Goal: Task Accomplishment & Management: Use online tool/utility

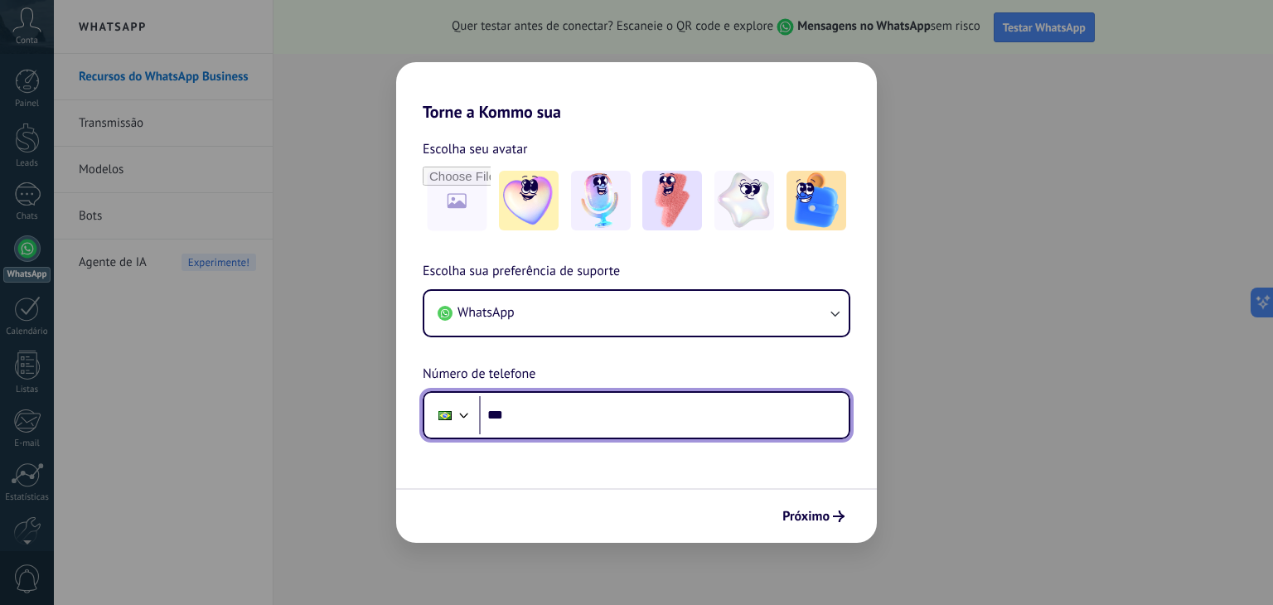
click at [627, 403] on input "***" at bounding box center [664, 415] width 370 height 38
type input "**********"
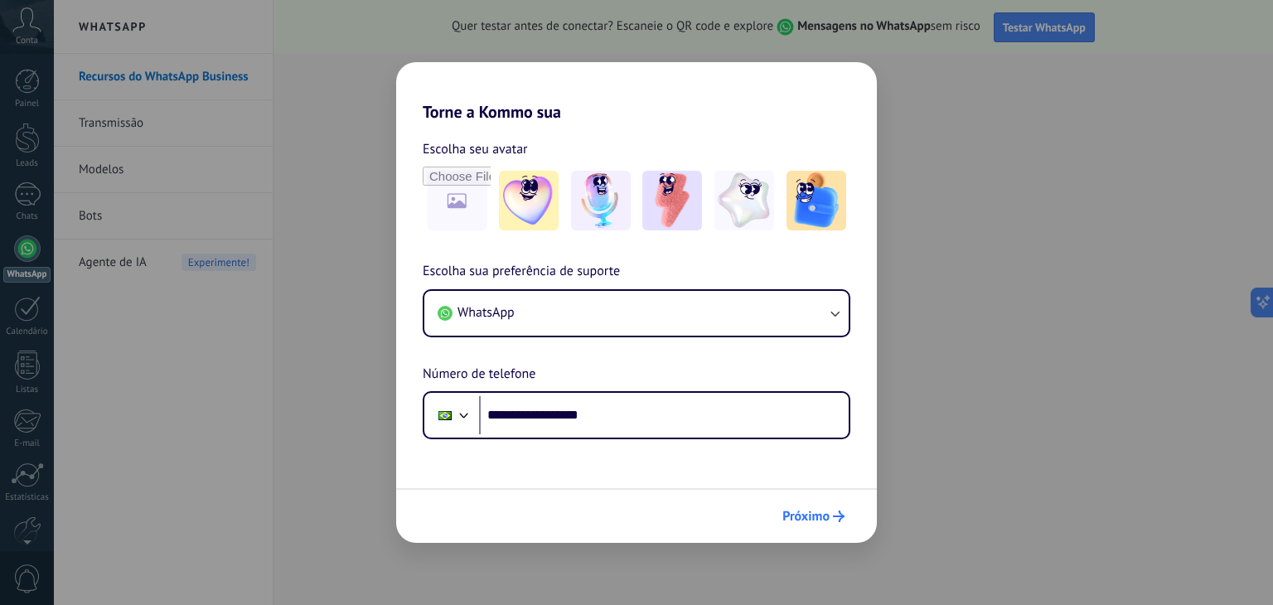
click at [813, 515] on span "Próximo" at bounding box center [805, 516] width 47 height 12
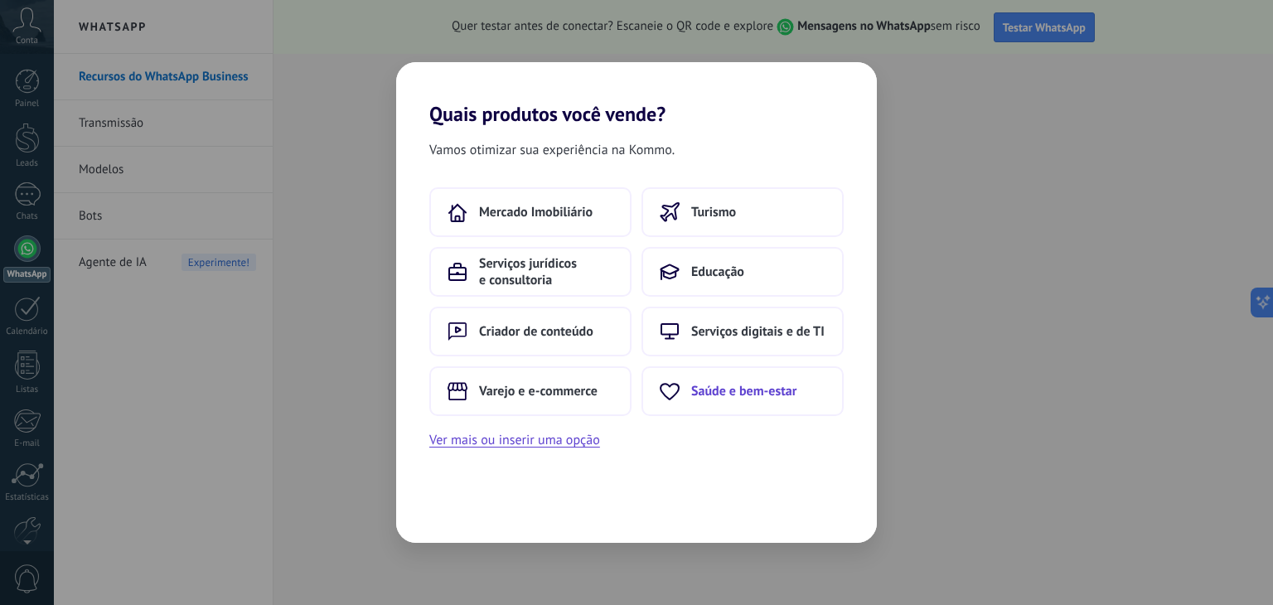
click at [700, 383] on span "Saúde e bem-estar" at bounding box center [743, 391] width 105 height 17
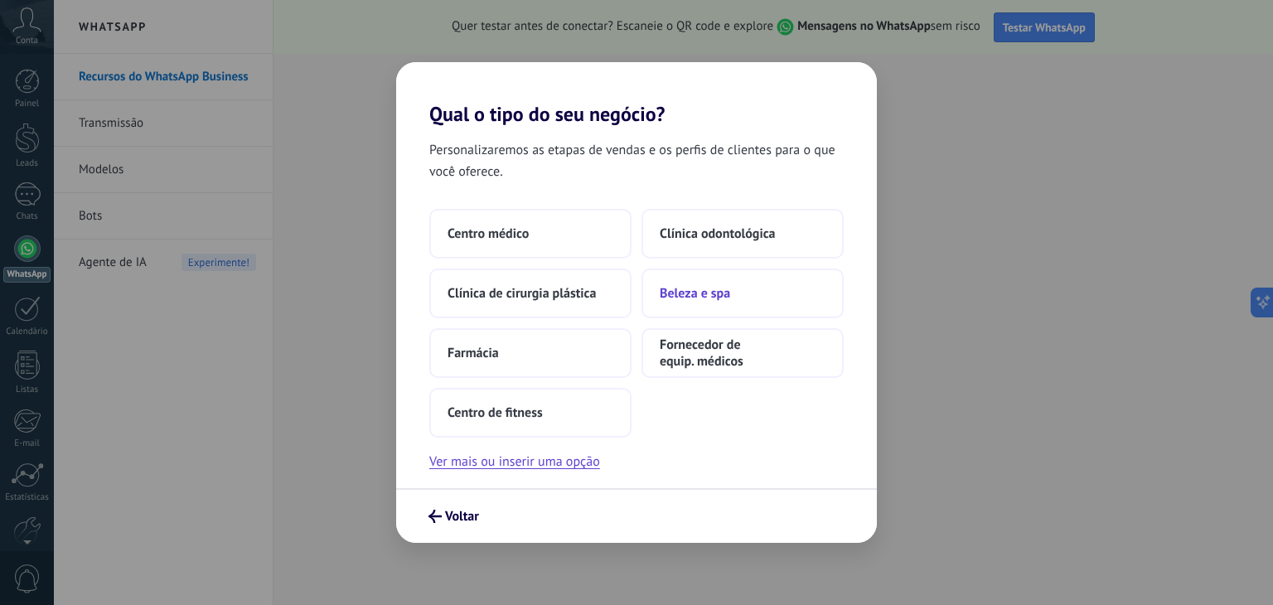
click at [688, 297] on span "Beleza e spa" at bounding box center [695, 293] width 70 height 17
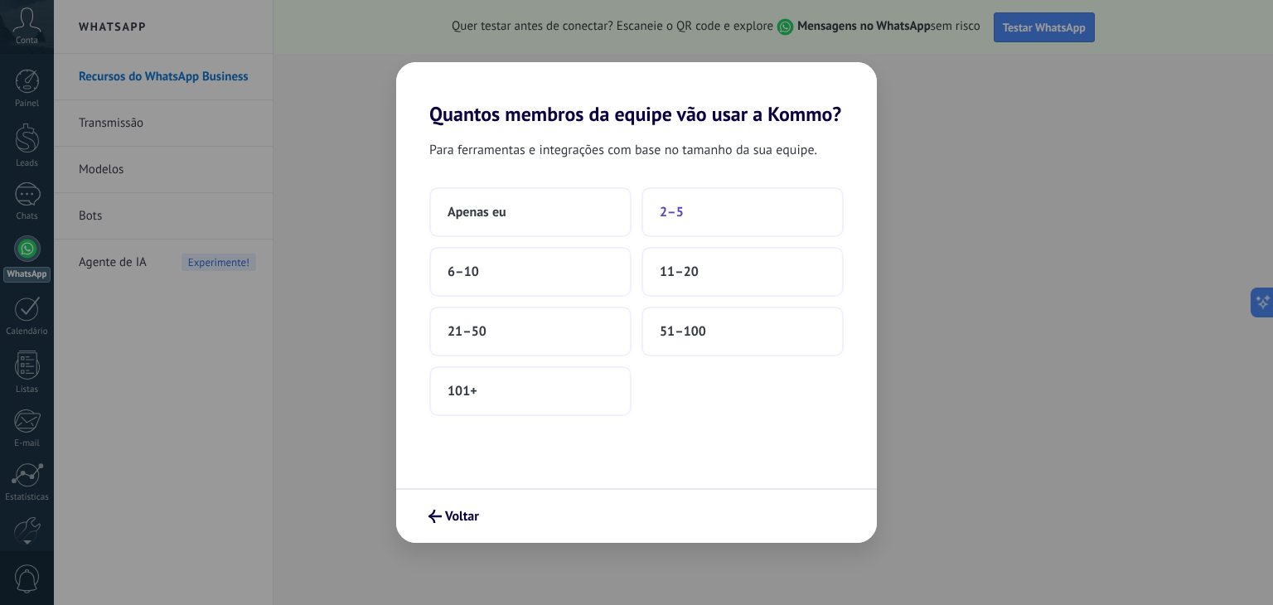
click at [708, 207] on button "2–5" at bounding box center [742, 212] width 202 height 50
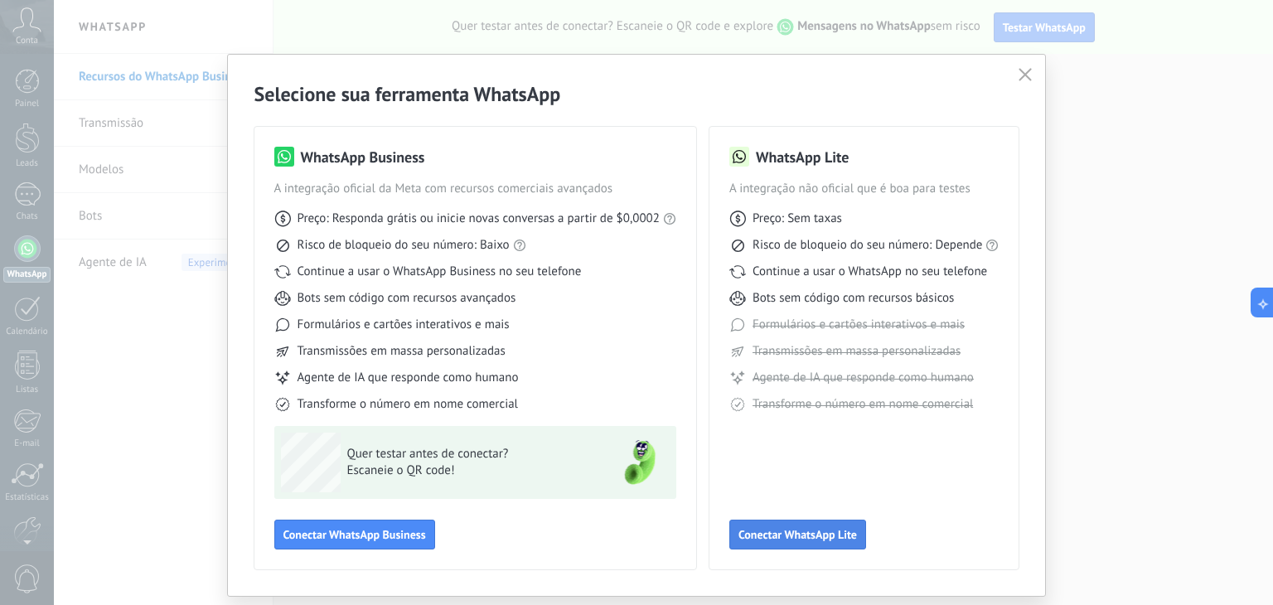
click at [825, 548] on button "Conectar WhatsApp Lite" at bounding box center [797, 534] width 137 height 30
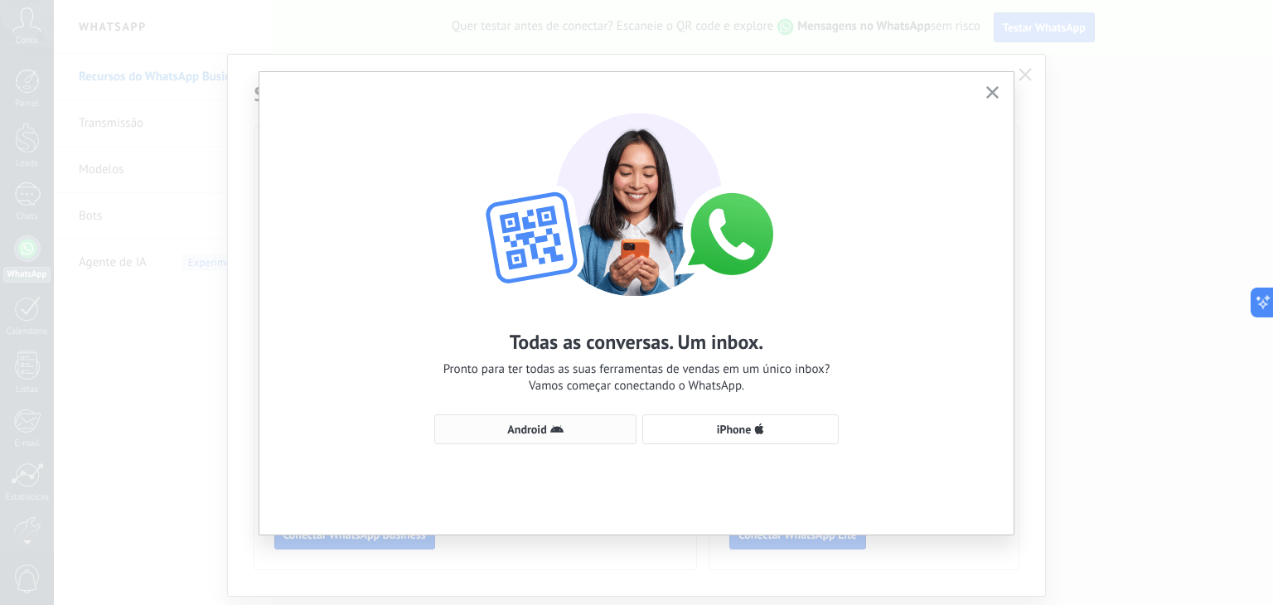
click at [560, 437] on button "Android" at bounding box center [535, 429] width 202 height 30
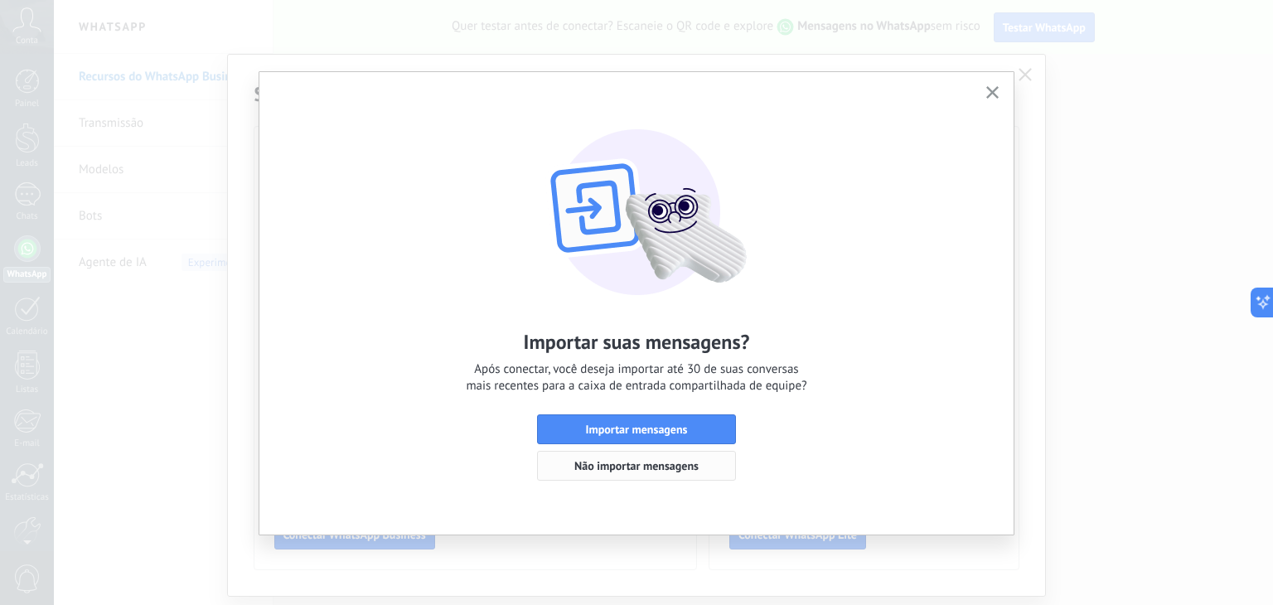
click at [616, 463] on span "Não importar mensagens" at bounding box center [636, 466] width 124 height 12
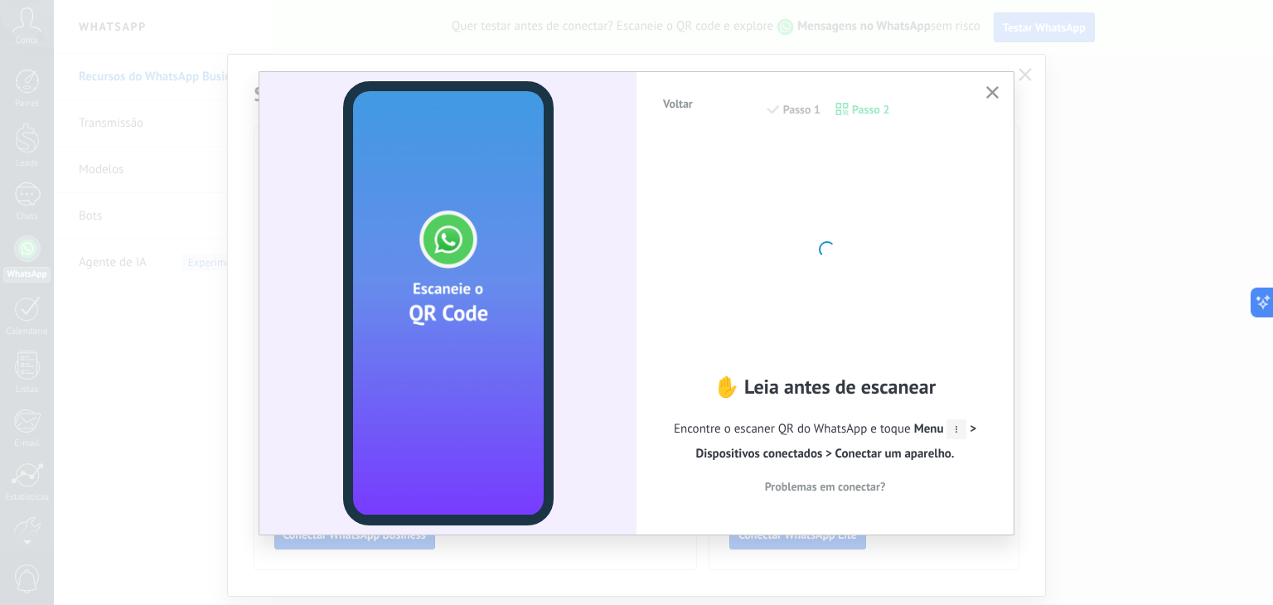
click at [988, 93] on icon "button" at bounding box center [992, 92] width 12 height 12
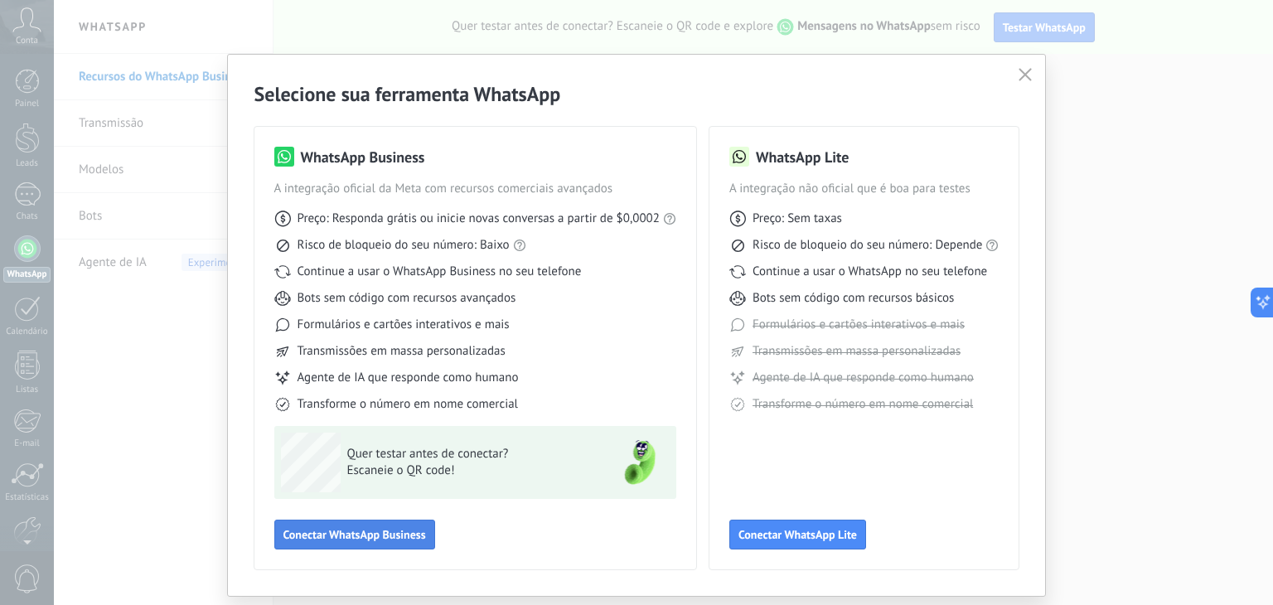
click at [355, 538] on span "Conectar WhatsApp Business" at bounding box center [354, 535] width 143 height 12
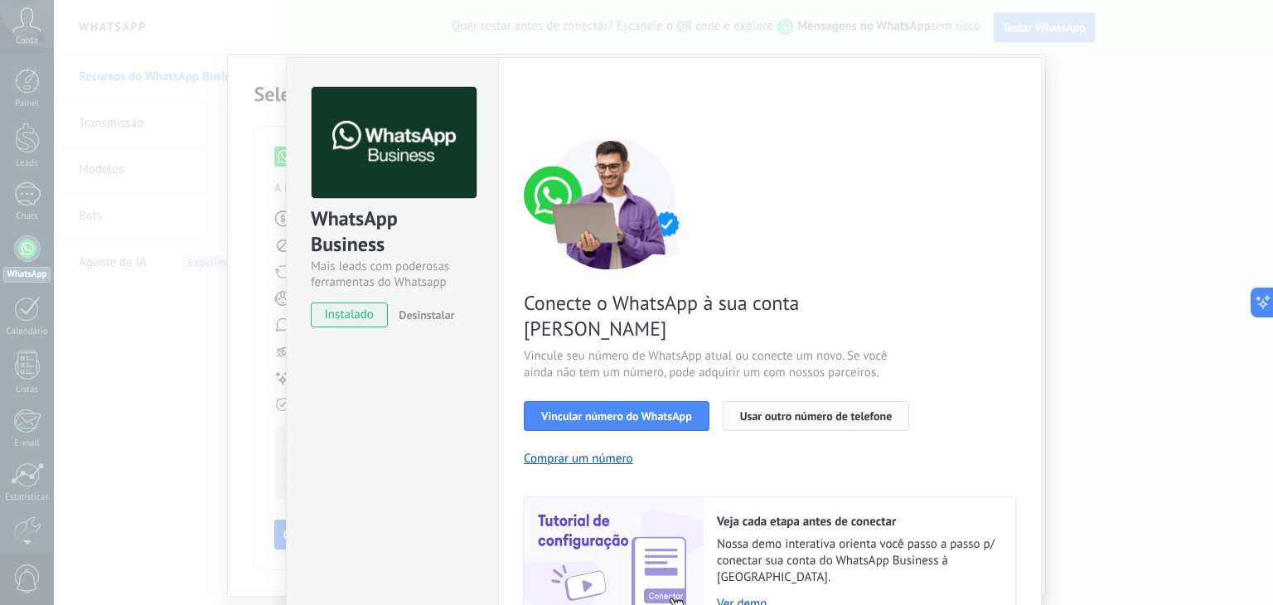
click at [815, 410] on span "Usar outro número de telefone" at bounding box center [816, 416] width 152 height 12
